Goal: Task Accomplishment & Management: Complete application form

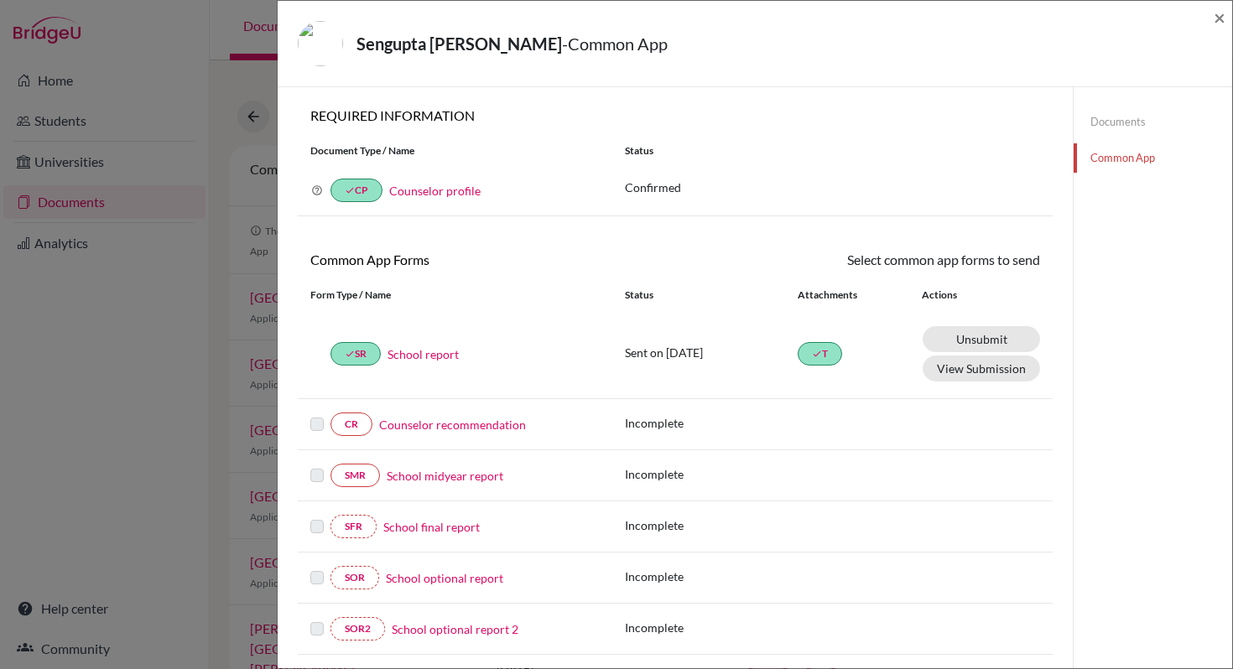
click at [448, 433] on link "Counselor recommendation" at bounding box center [452, 425] width 147 height 18
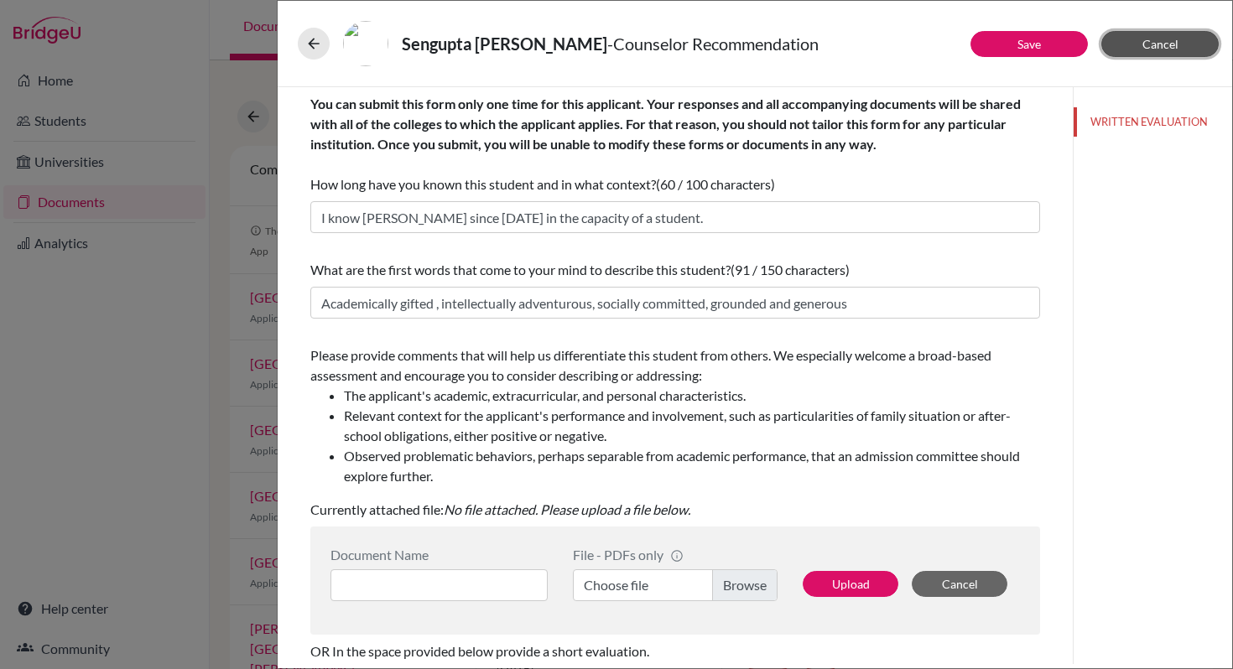
click at [1135, 40] on button "Cancel" at bounding box center [1159, 44] width 117 height 26
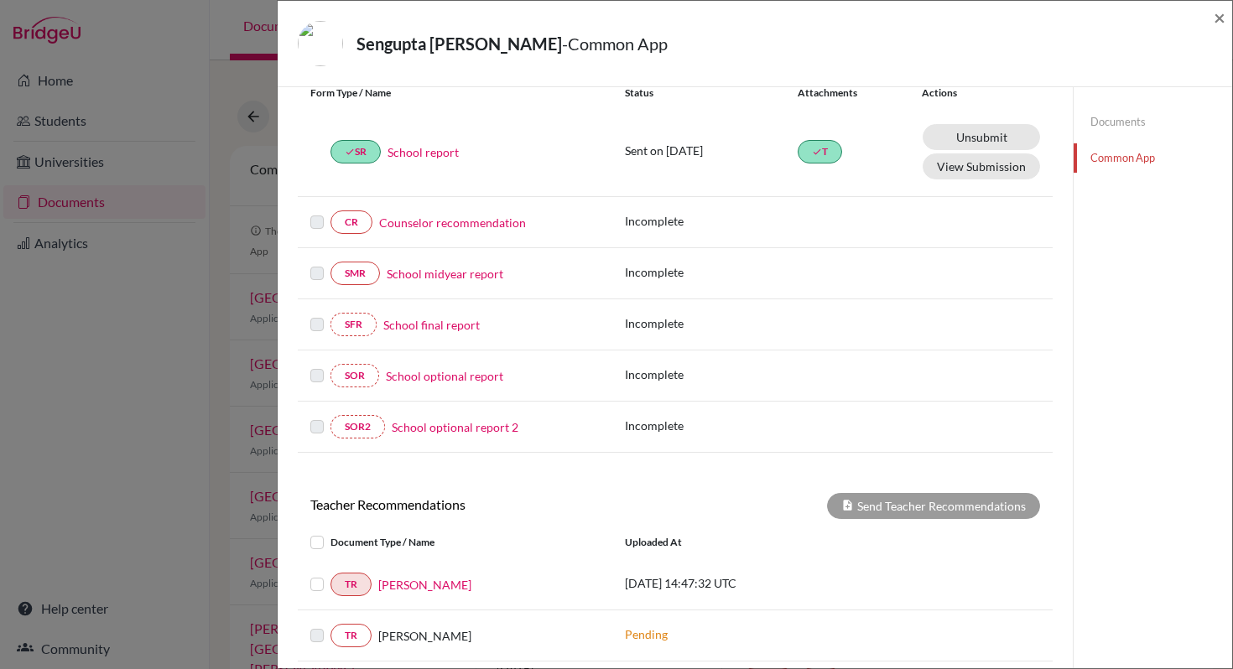
scroll to position [376, 0]
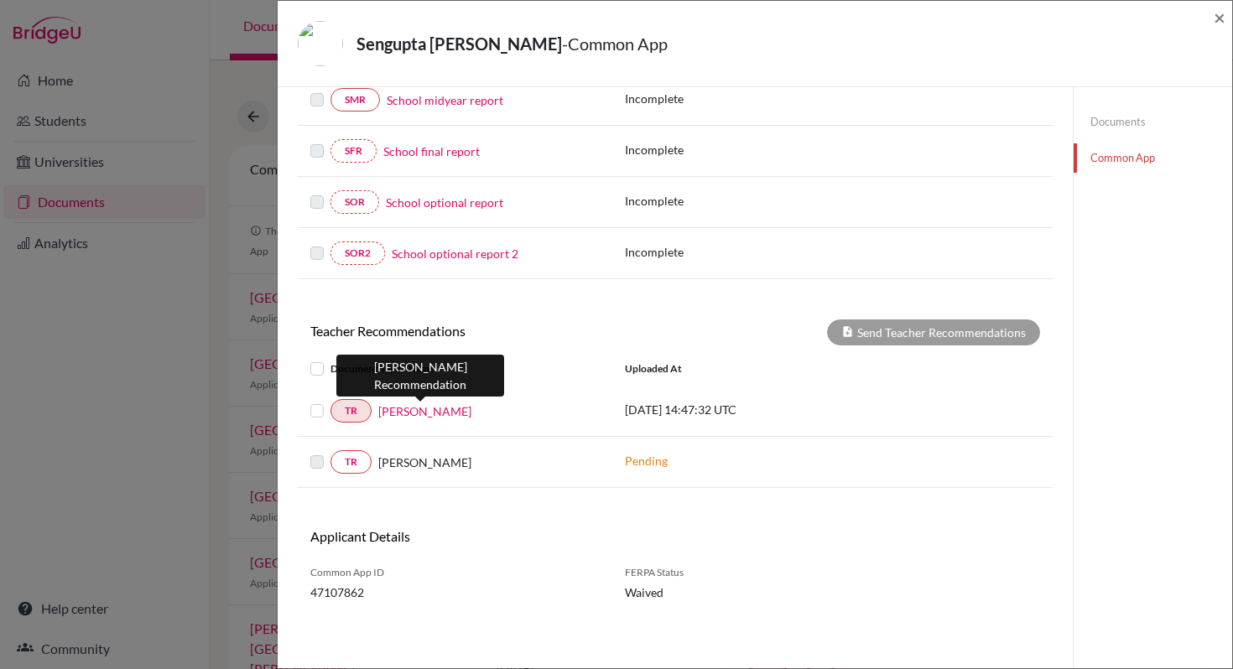
click at [429, 408] on link "[PERSON_NAME]" at bounding box center [424, 412] width 93 height 18
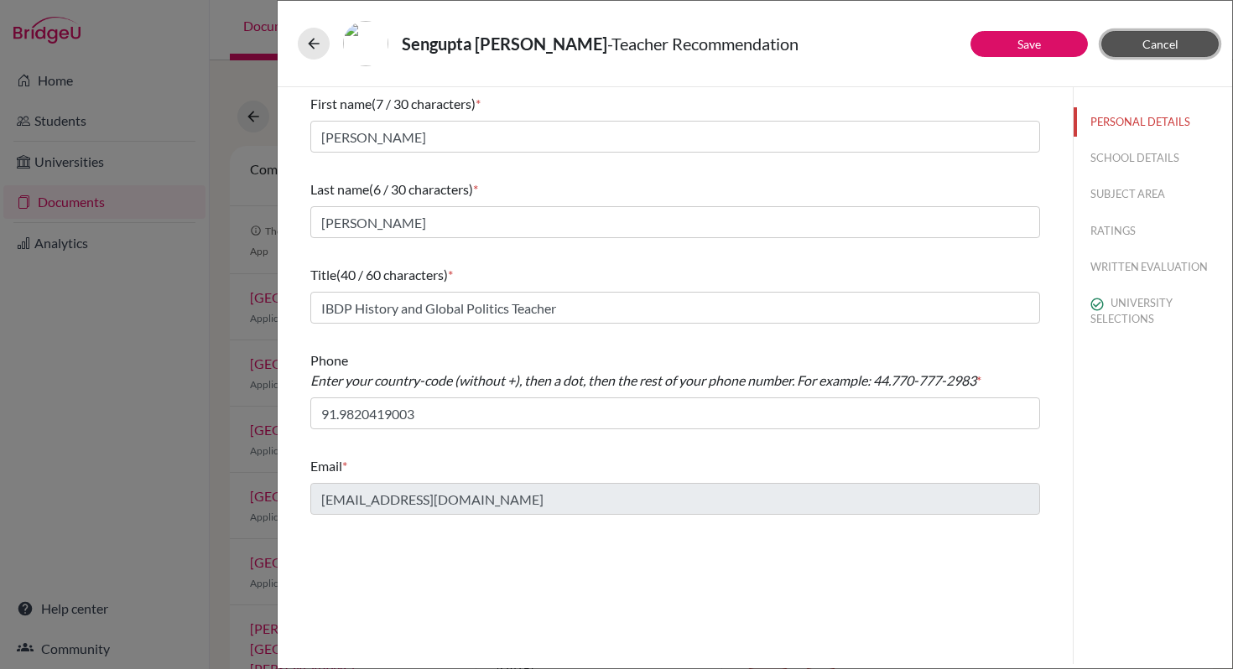
click at [1153, 51] on button "Cancel" at bounding box center [1159, 44] width 117 height 26
